Goal: Navigation & Orientation: Find specific page/section

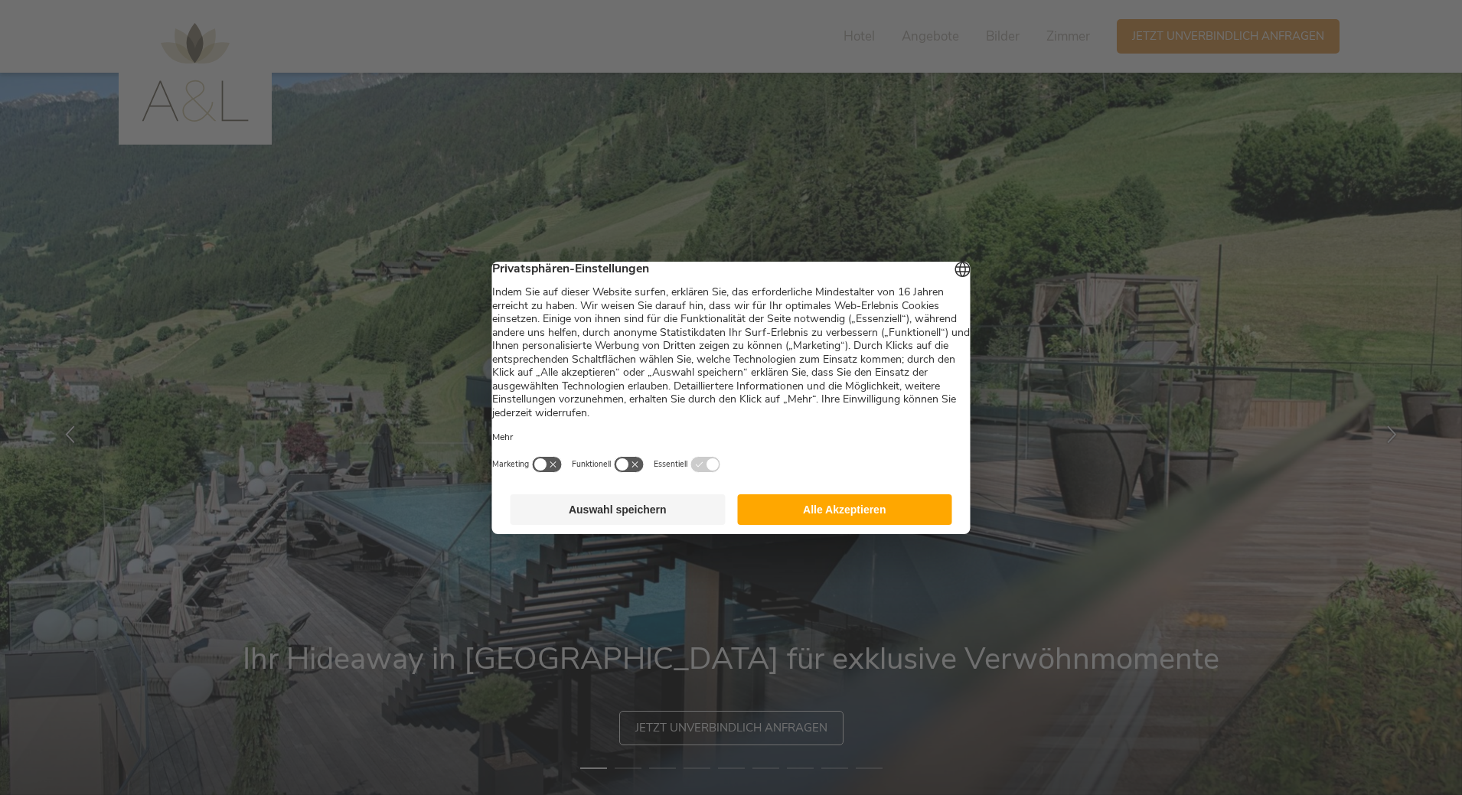
click at [838, 520] on button "Alle Akzeptieren" at bounding box center [844, 509] width 215 height 31
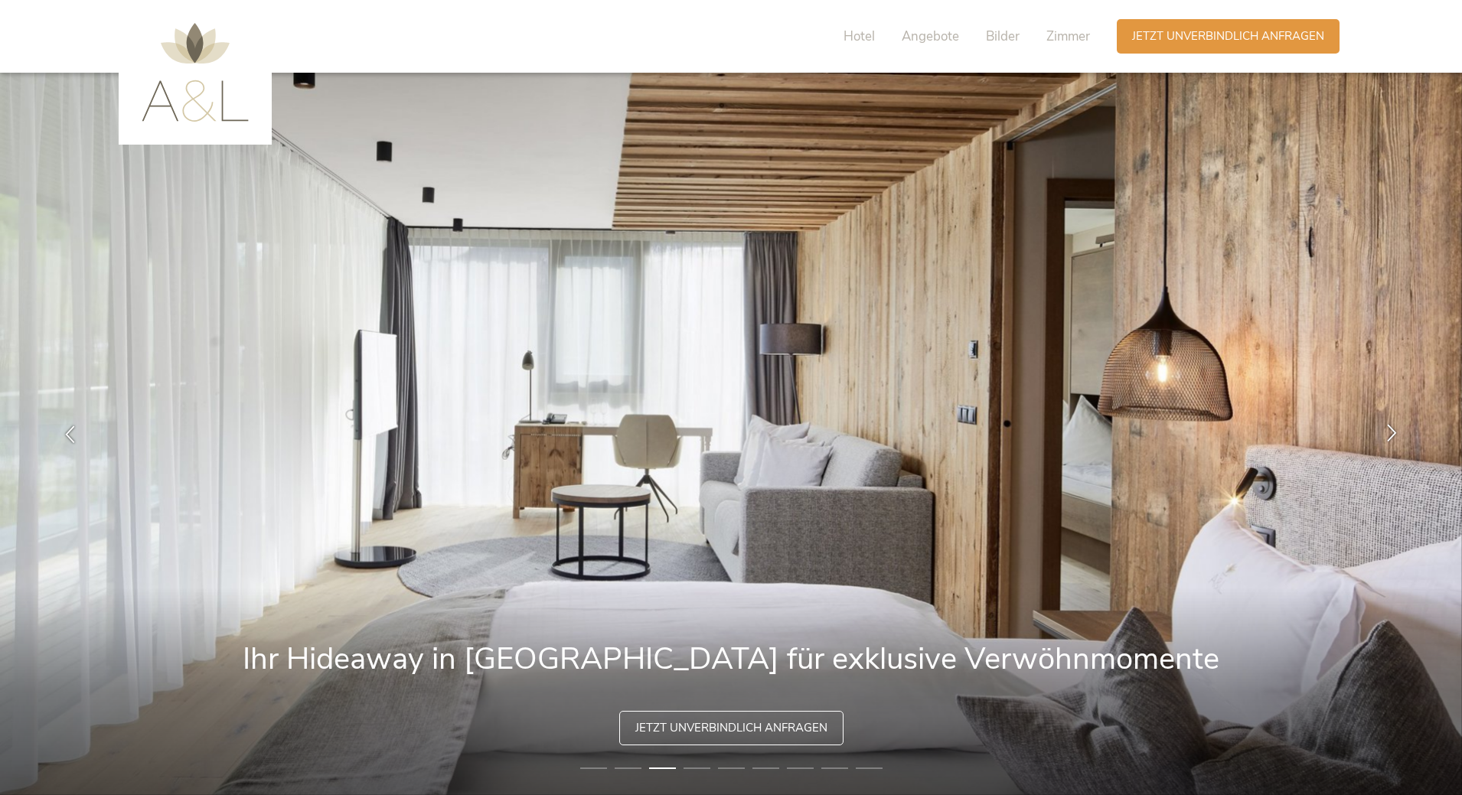
click at [1388, 427] on icon at bounding box center [1392, 433] width 18 height 18
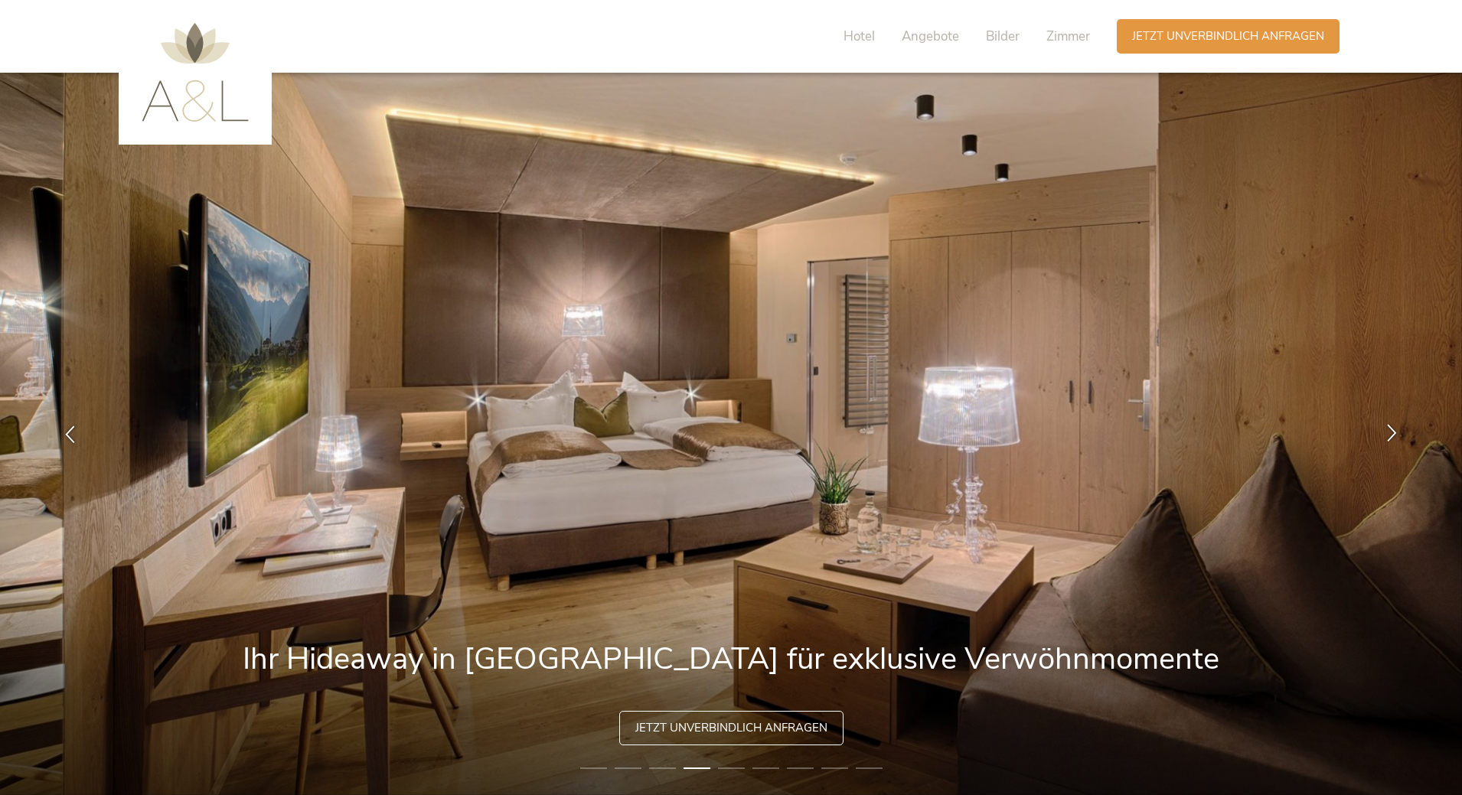
click at [1388, 427] on icon at bounding box center [1392, 433] width 18 height 18
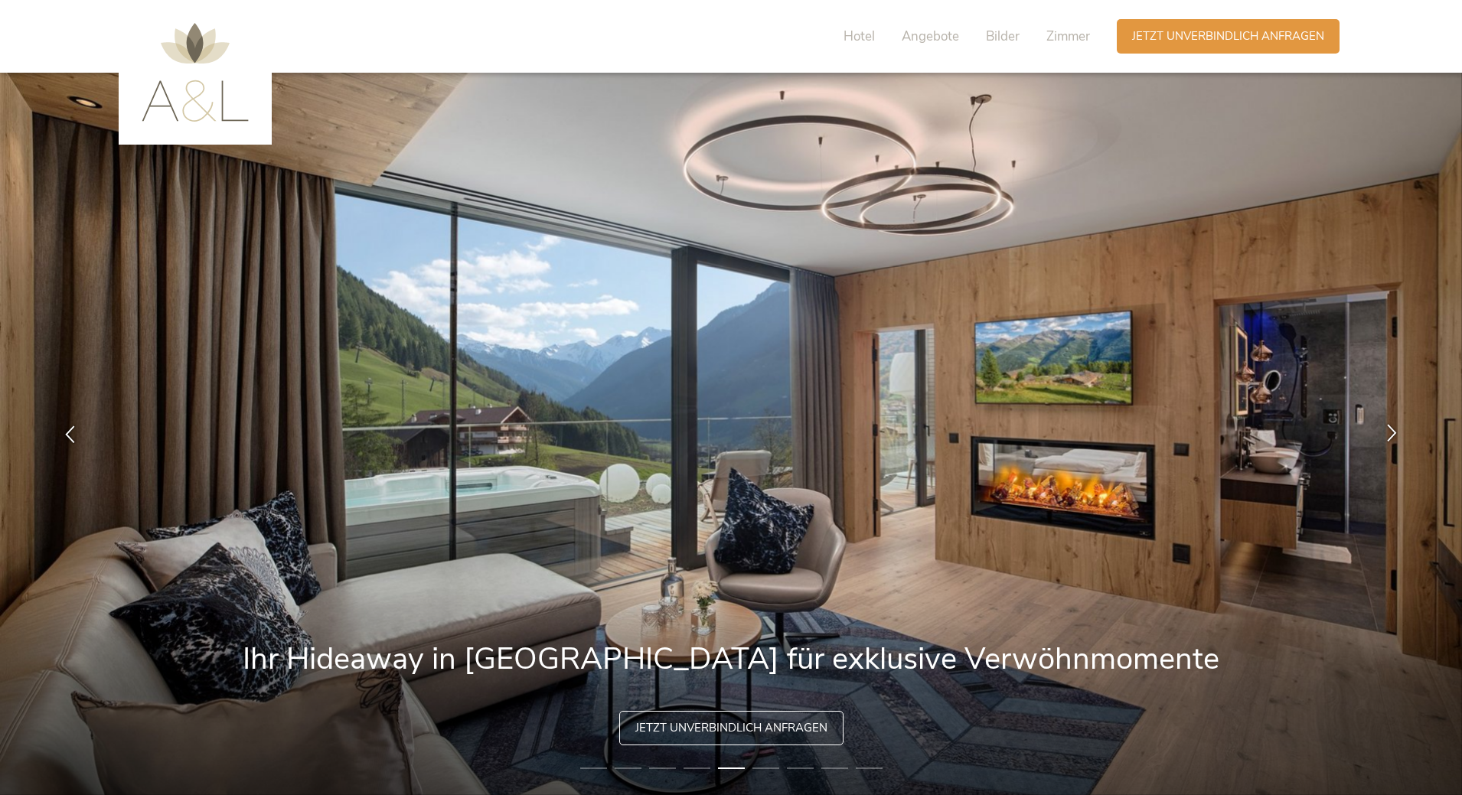
click at [1388, 427] on icon at bounding box center [1392, 433] width 18 height 18
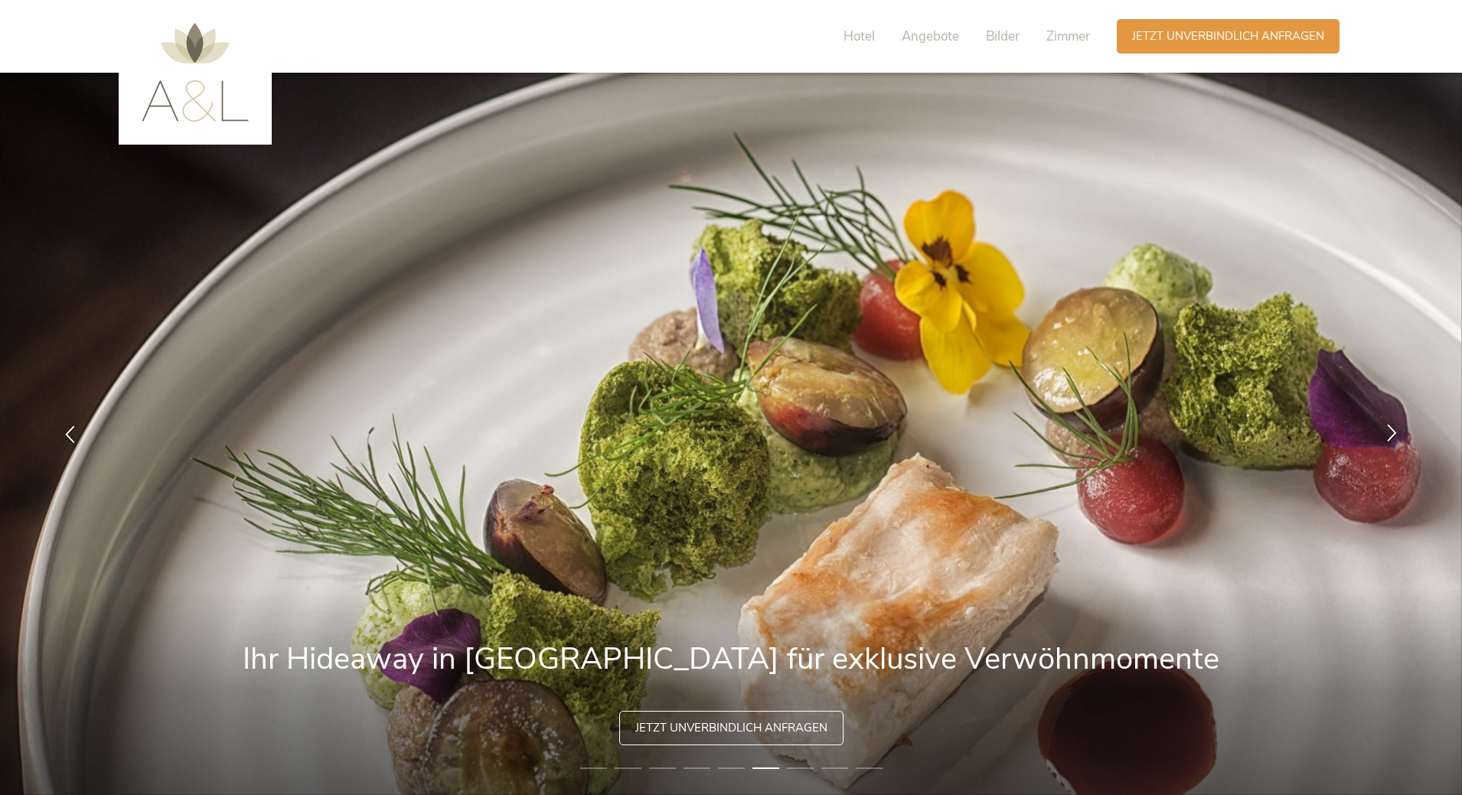
click at [1388, 427] on icon at bounding box center [1392, 433] width 18 height 18
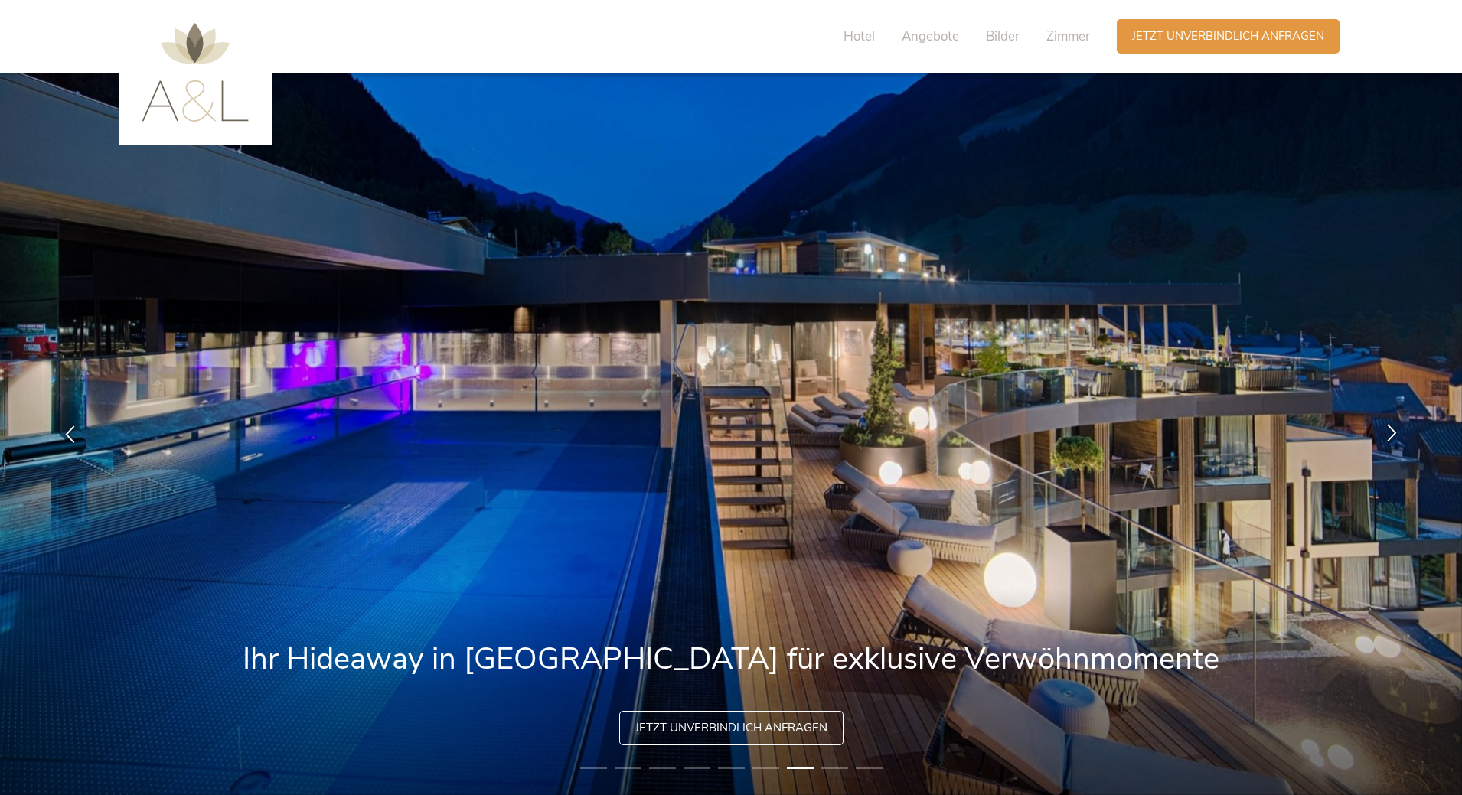
click at [1388, 427] on icon at bounding box center [1392, 433] width 18 height 18
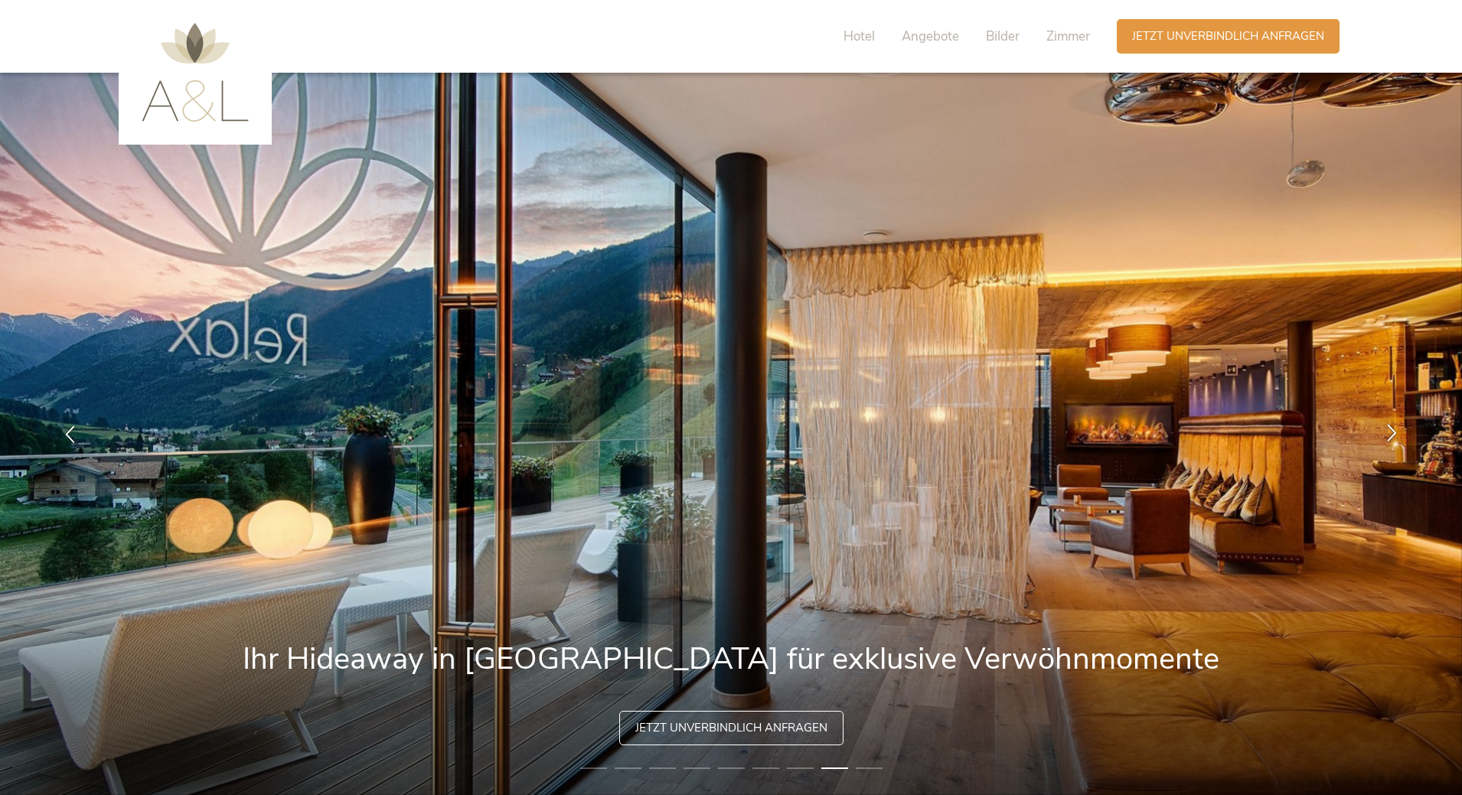
click at [1388, 427] on icon at bounding box center [1392, 433] width 18 height 18
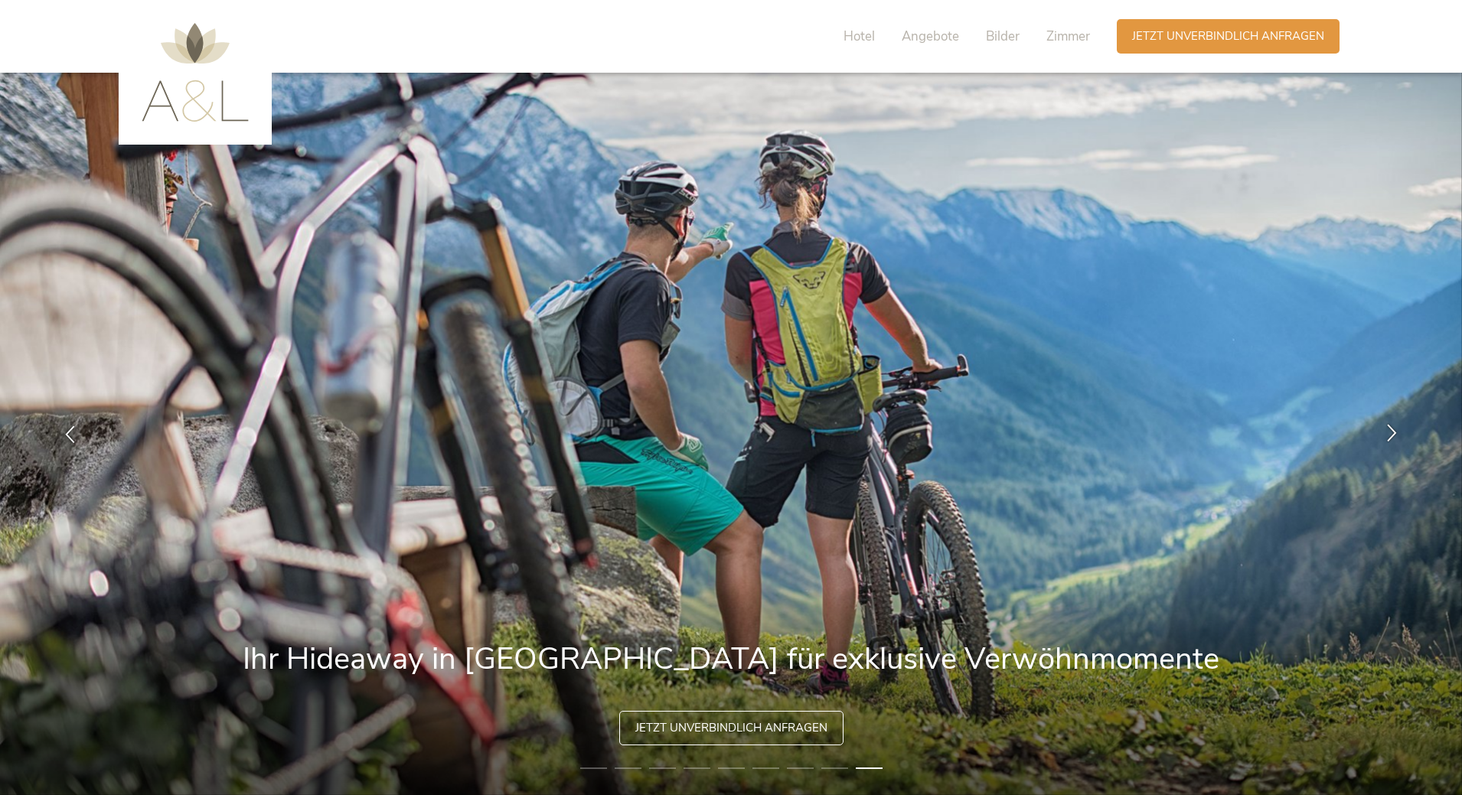
click at [1388, 427] on icon at bounding box center [1392, 433] width 18 height 18
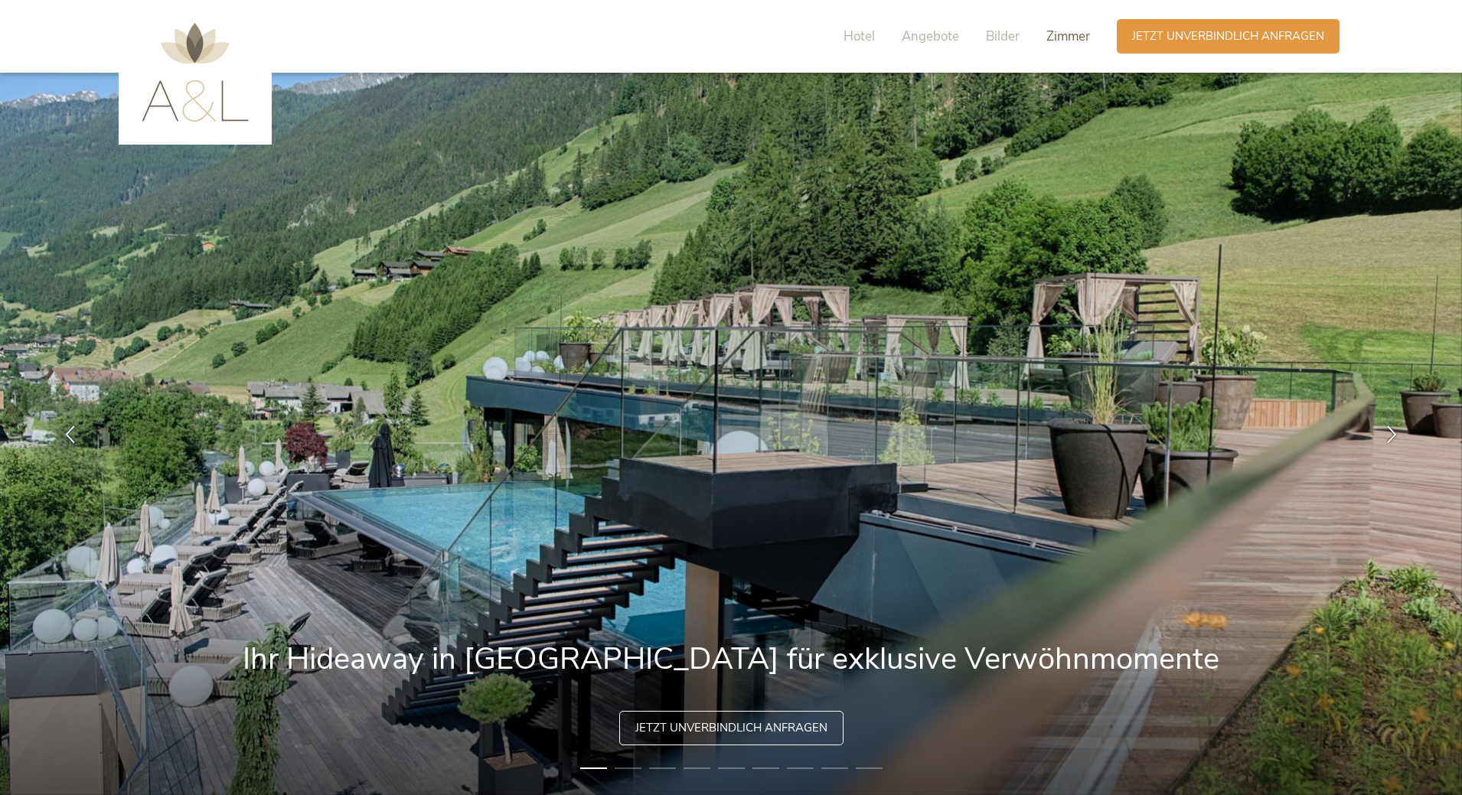
click at [1078, 34] on span "Zimmer" at bounding box center [1068, 37] width 44 height 18
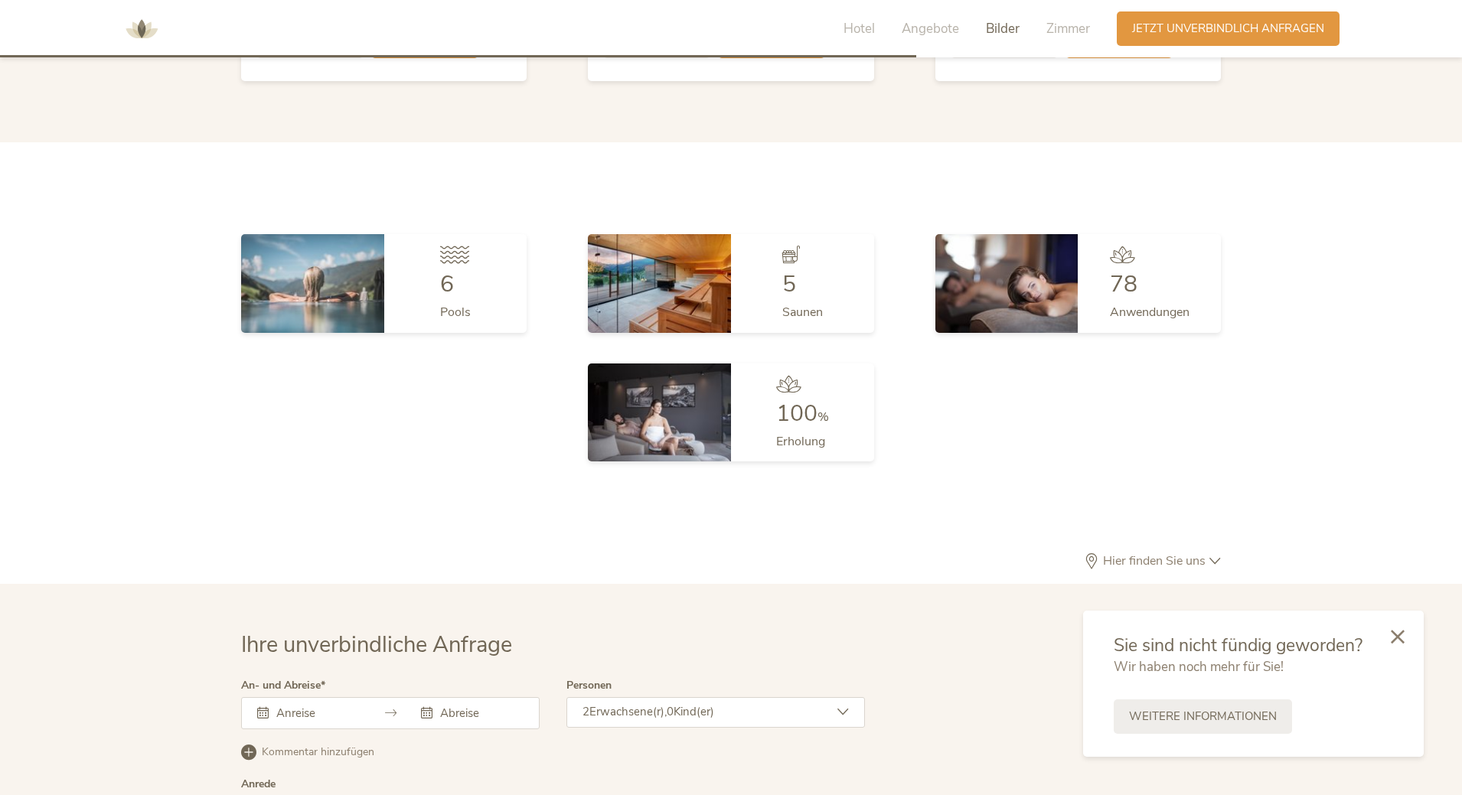
scroll to position [4582, 0]
